Goal: Find specific page/section: Find specific page/section

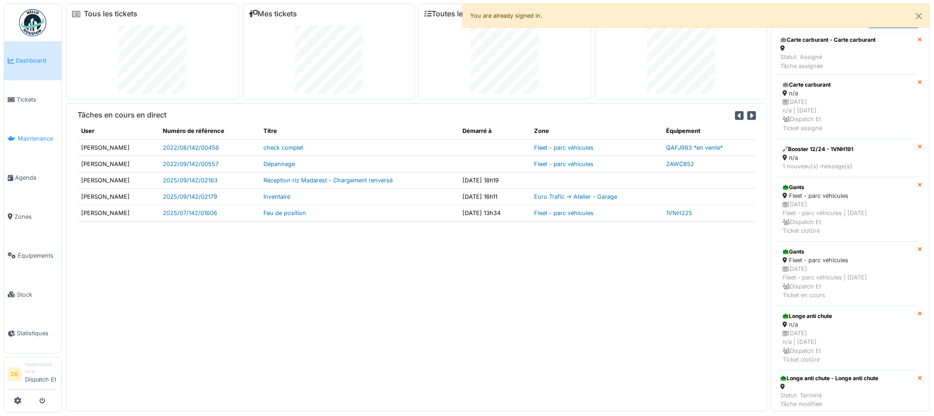
click at [34, 146] on link "Maintenance" at bounding box center [32, 138] width 57 height 39
